Goal: Information Seeking & Learning: Understand process/instructions

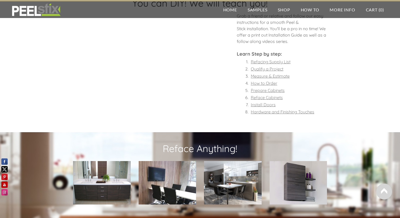
click at [256, 97] on font "Reface Cabinets" at bounding box center [267, 97] width 32 height 5
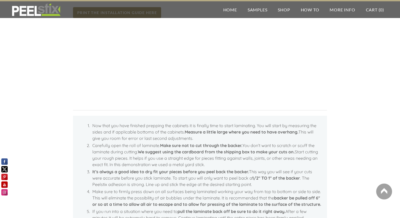
scroll to position [77, 0]
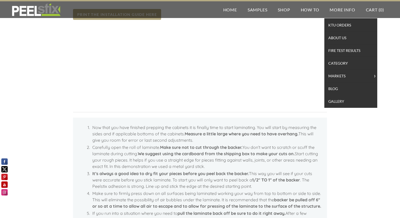
click at [368, 35] on ul "Wholesale Application KTU Orders About Us Fire Test Results Category Markets > …" at bounding box center [350, 55] width 53 height 106
